Goal: Task Accomplishment & Management: Manage account settings

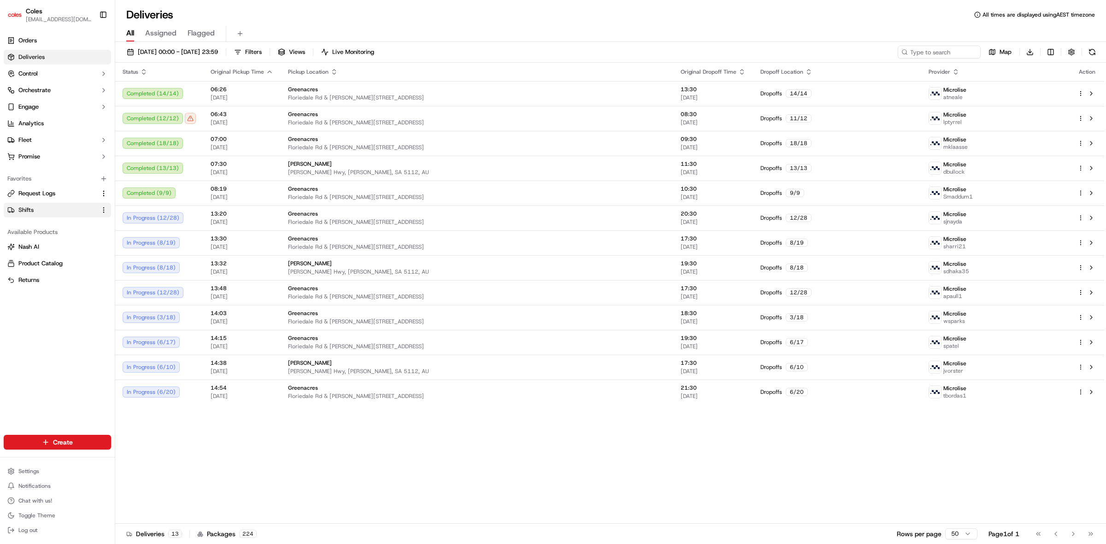
click at [38, 206] on link "Shifts" at bounding box center [51, 210] width 89 height 8
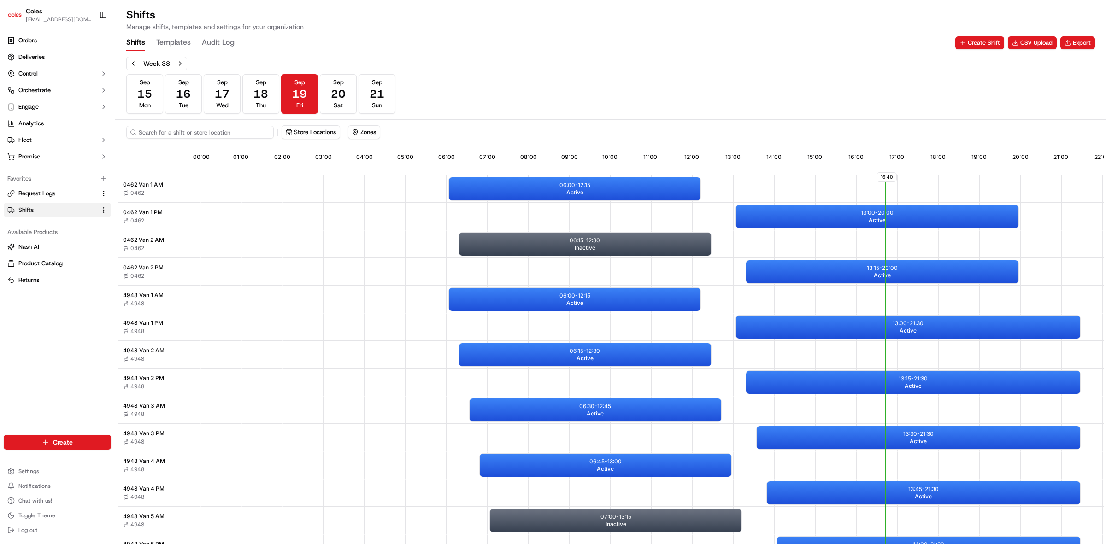
click at [203, 135] on input at bounding box center [199, 132] width 147 height 13
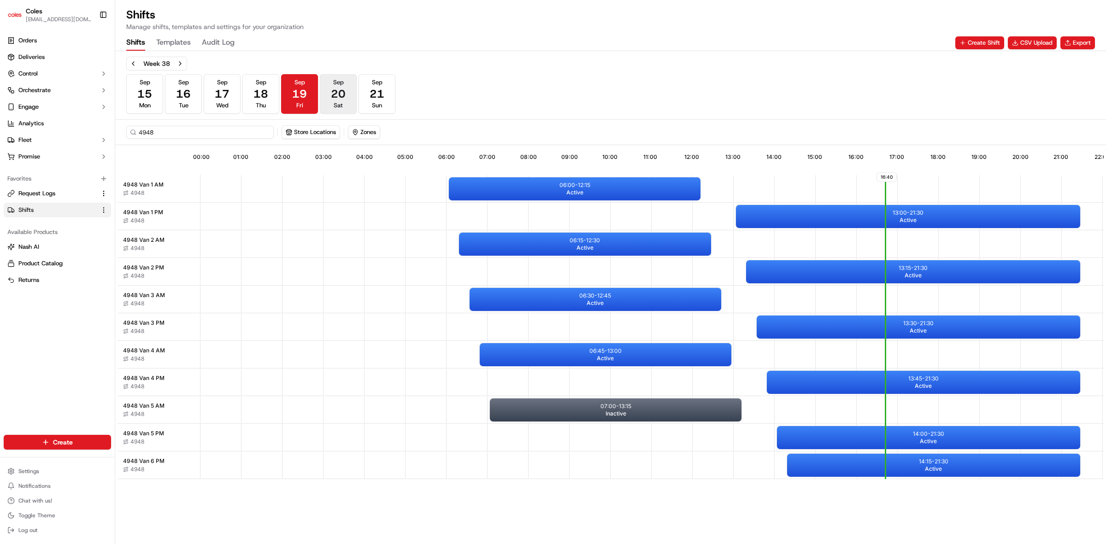
type input "4948"
click at [325, 101] on button "Sep 20 Sat" at bounding box center [338, 94] width 37 height 40
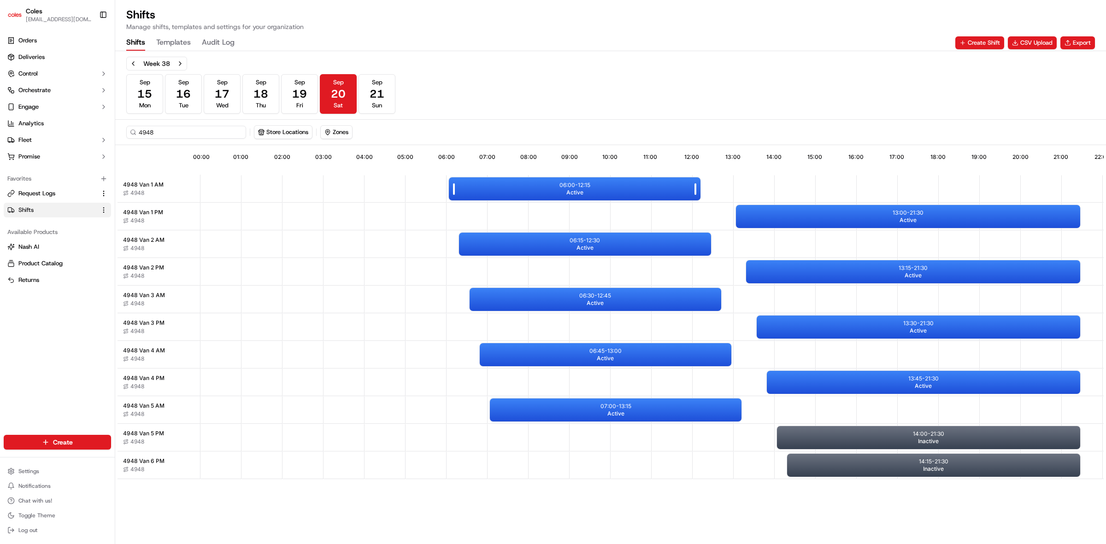
click at [546, 184] on div "06:00 - 12:15 Active" at bounding box center [575, 188] width 252 height 23
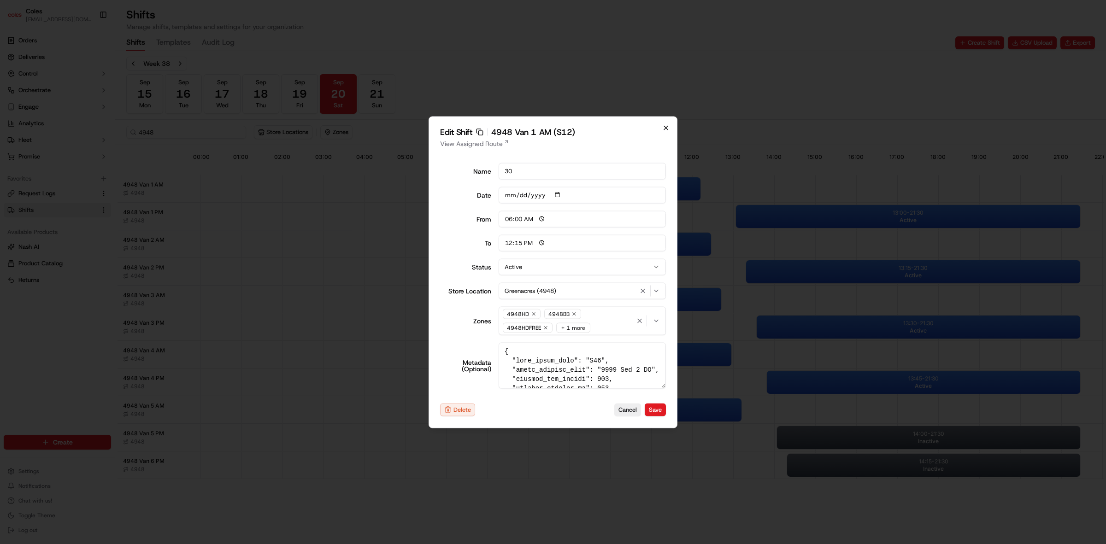
click at [664, 130] on icon "button" at bounding box center [665, 127] width 7 height 7
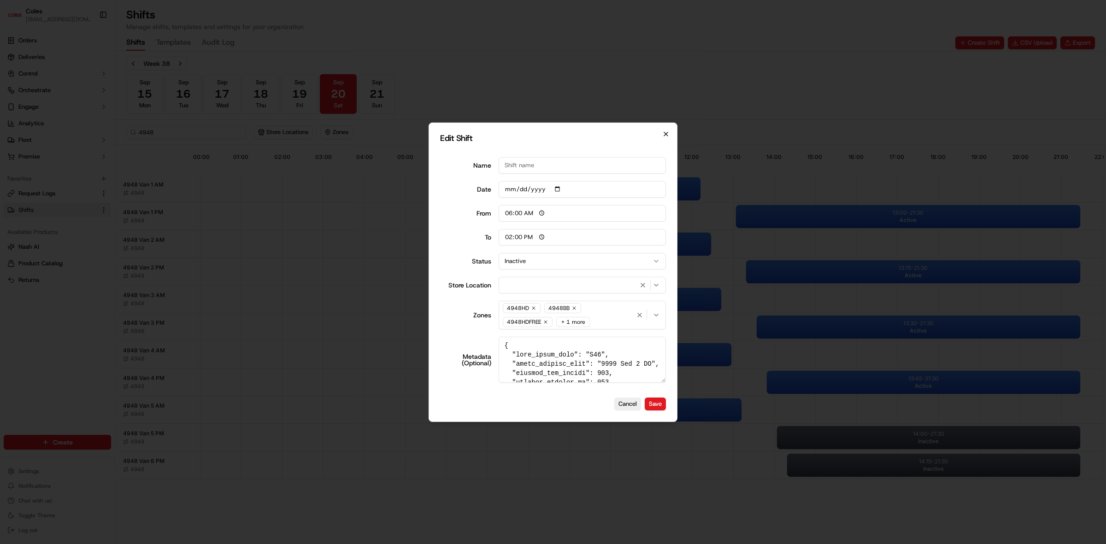
type input "14:00"
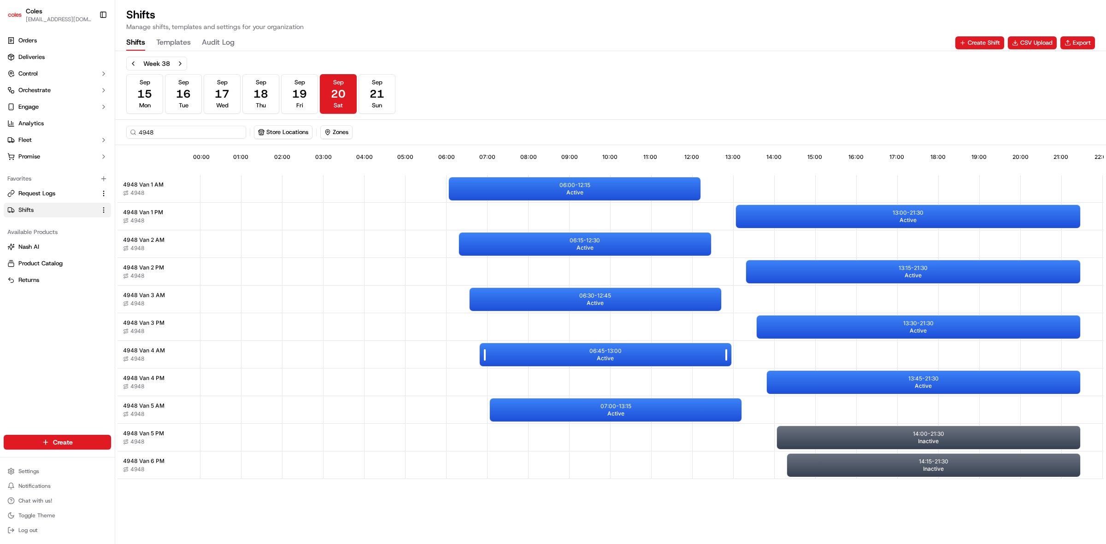
click at [589, 351] on p "06:45 - 13:00" at bounding box center [605, 350] width 32 height 7
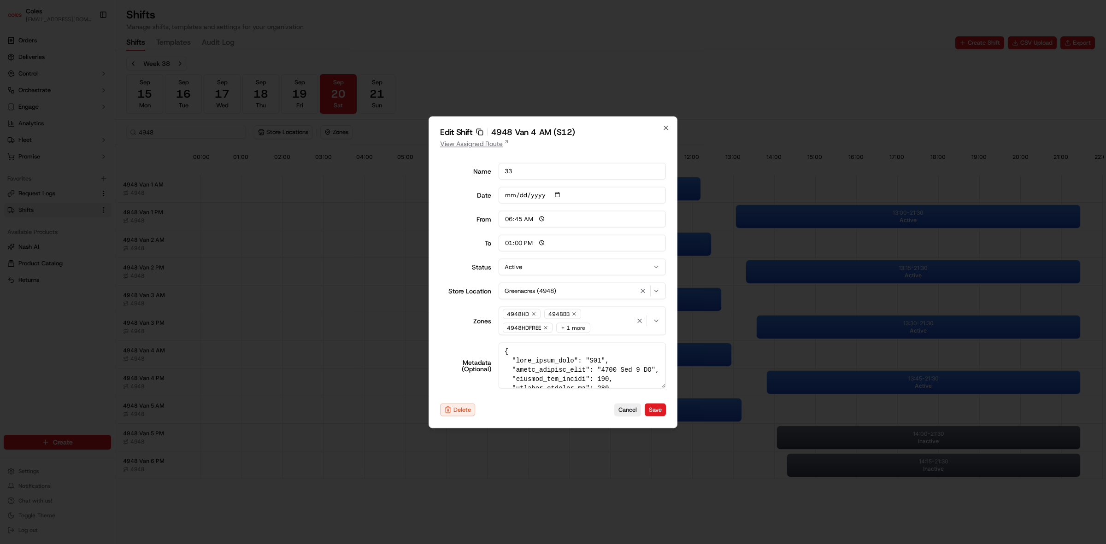
click at [492, 142] on link "View Assigned Route" at bounding box center [553, 143] width 226 height 9
click at [665, 121] on div "Edit Shift Copy sft_3Ai6V8wamt579ywwH7jg9L 4948 Van 4 AM (S12) View Assigned Ro…" at bounding box center [553, 272] width 249 height 312
click at [664, 127] on icon "button" at bounding box center [665, 127] width 7 height 7
type input "06:00"
type input "14:00"
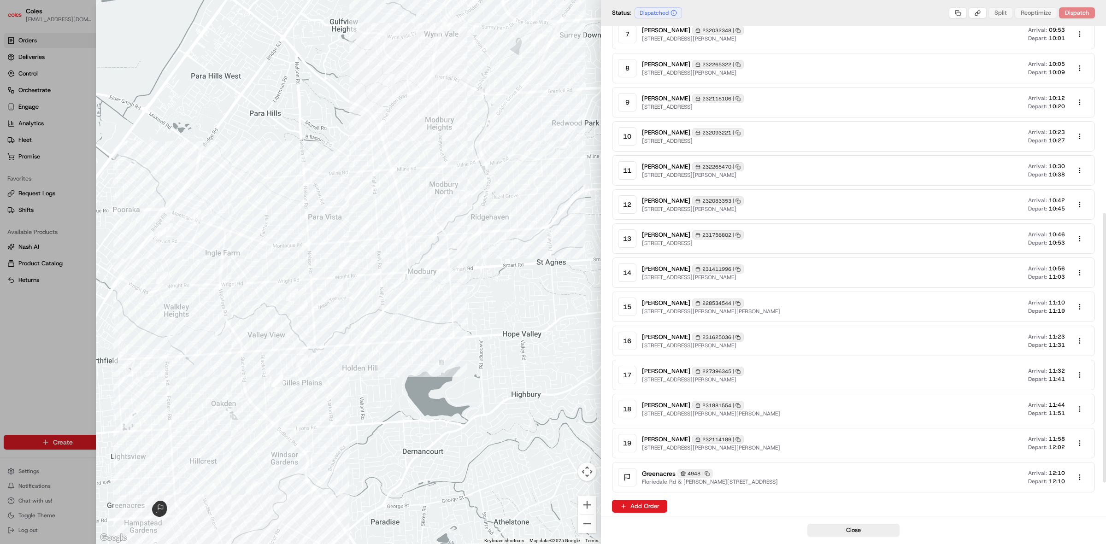
scroll to position [401, 0]
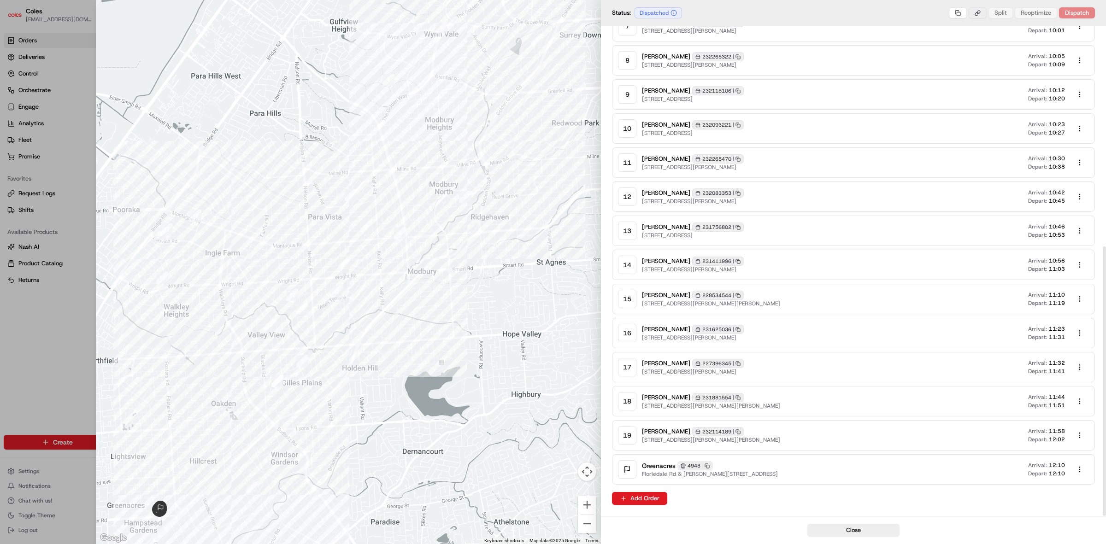
click at [980, 11] on button "button" at bounding box center [978, 12] width 18 height 11
click at [978, 24] on div "Copy Route Link" at bounding box center [977, 30] width 63 height 14
